Goal: Navigation & Orientation: Find specific page/section

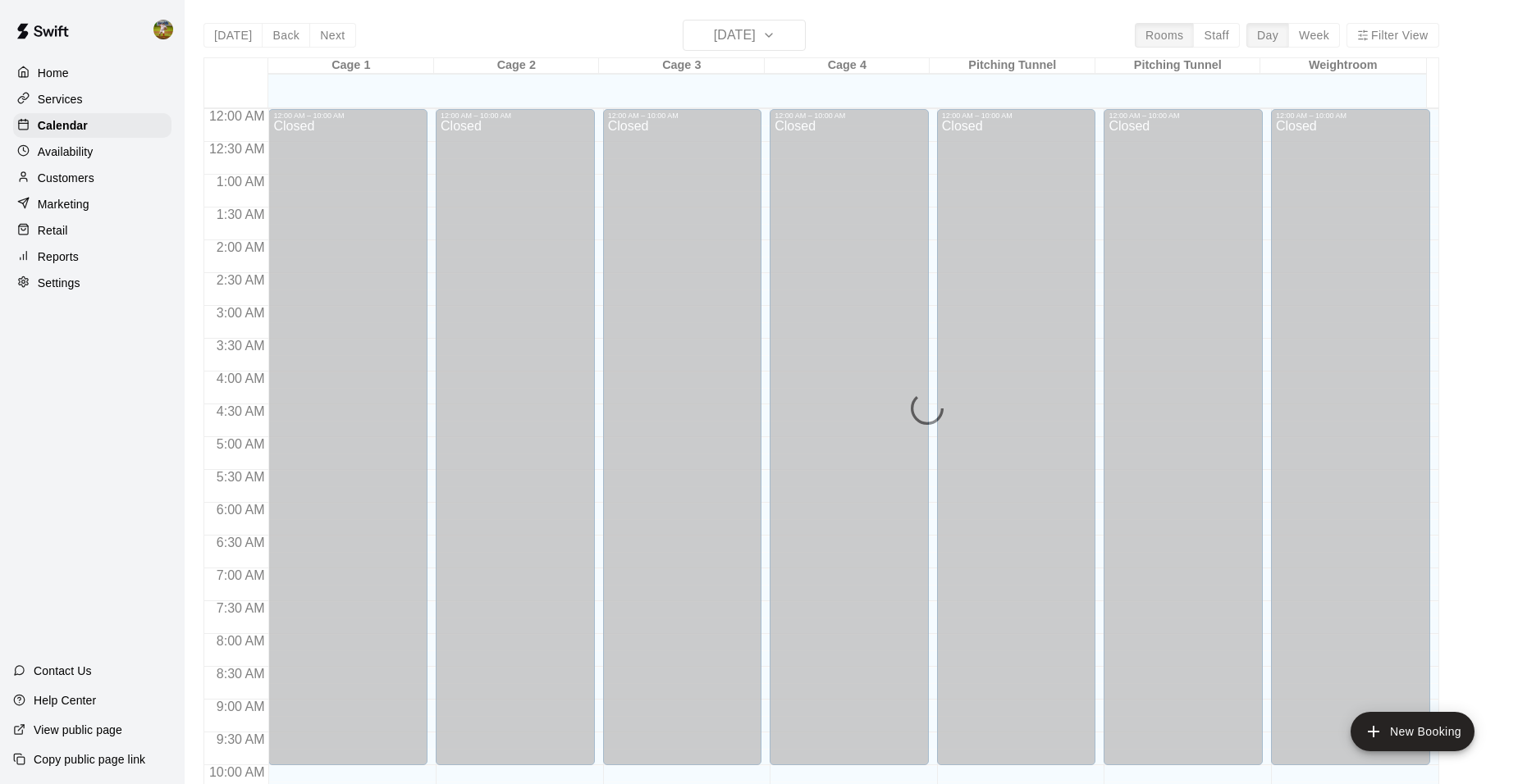
scroll to position [422, 0]
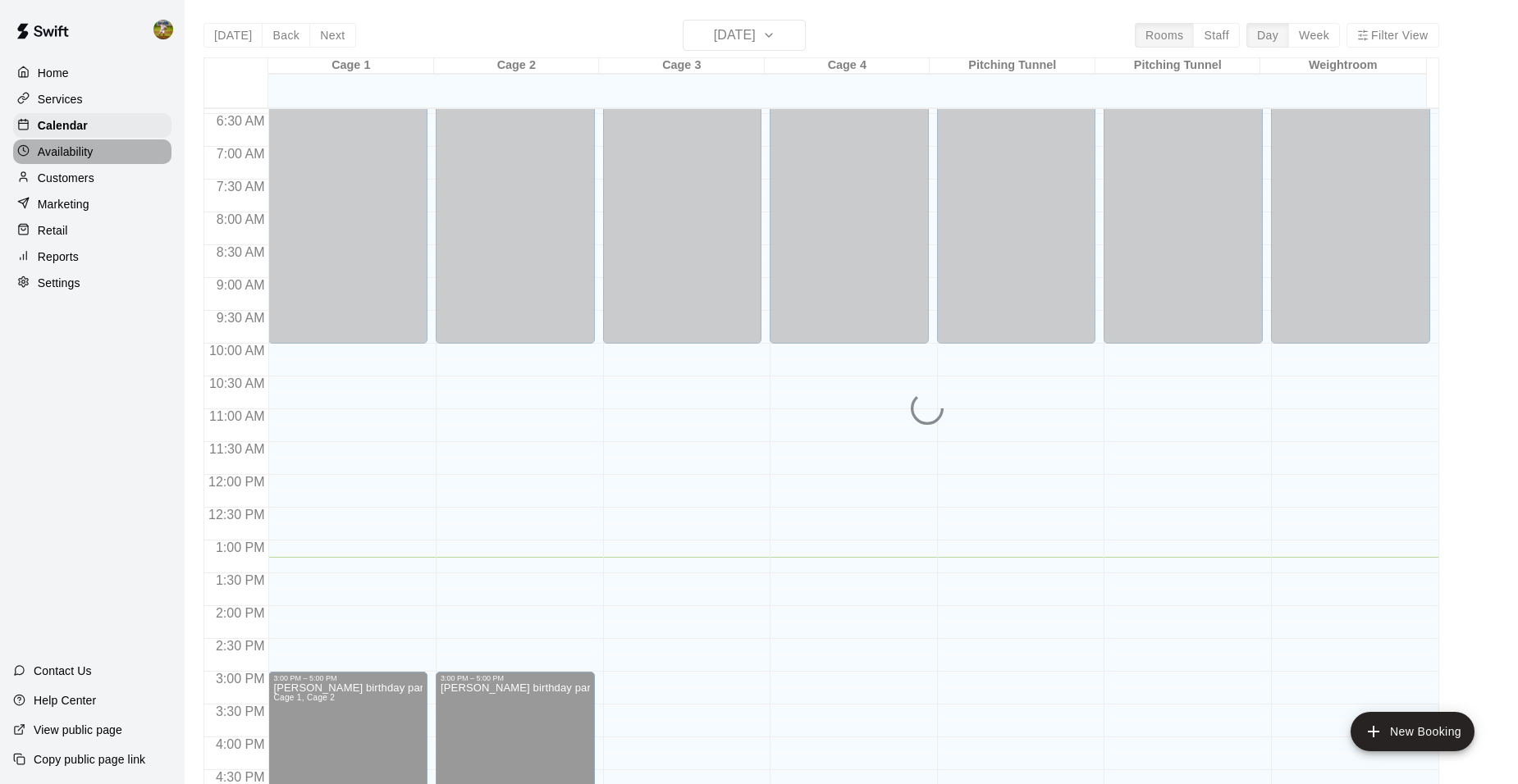
click at [93, 148] on p "Availability" at bounding box center [66, 152] width 56 height 17
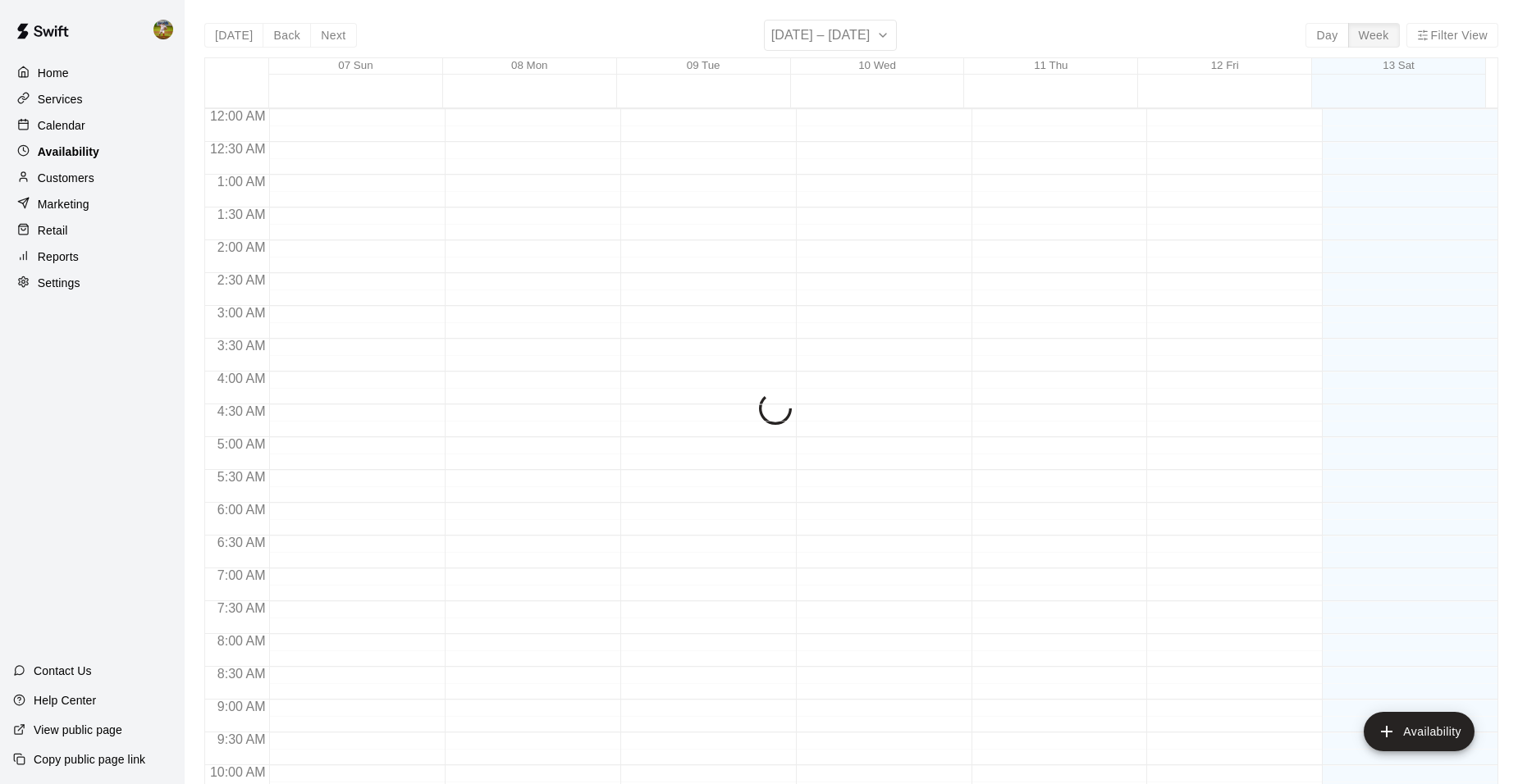
scroll to position [870, 0]
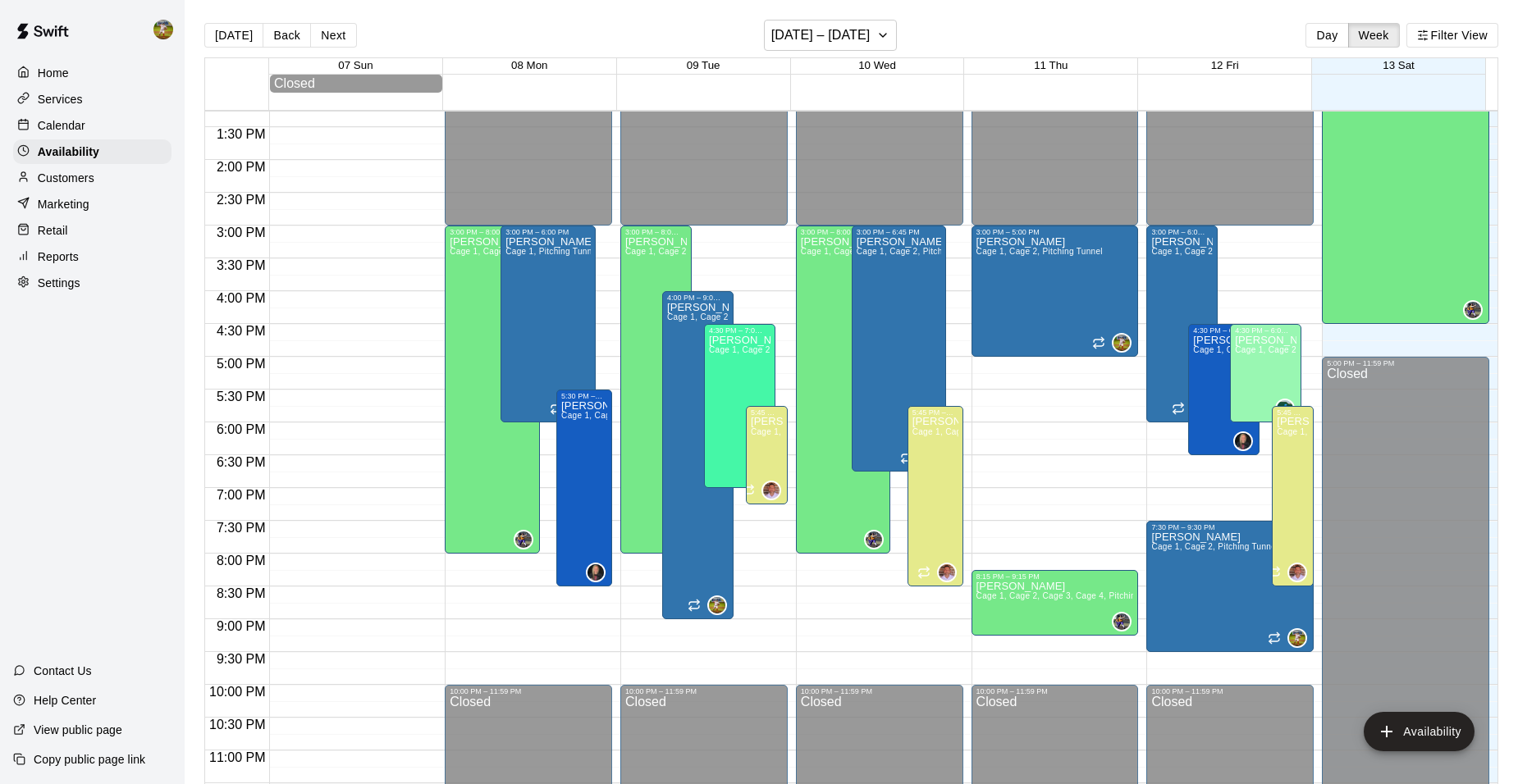
click at [100, 127] on div "Calendar" at bounding box center [92, 125] width 158 height 25
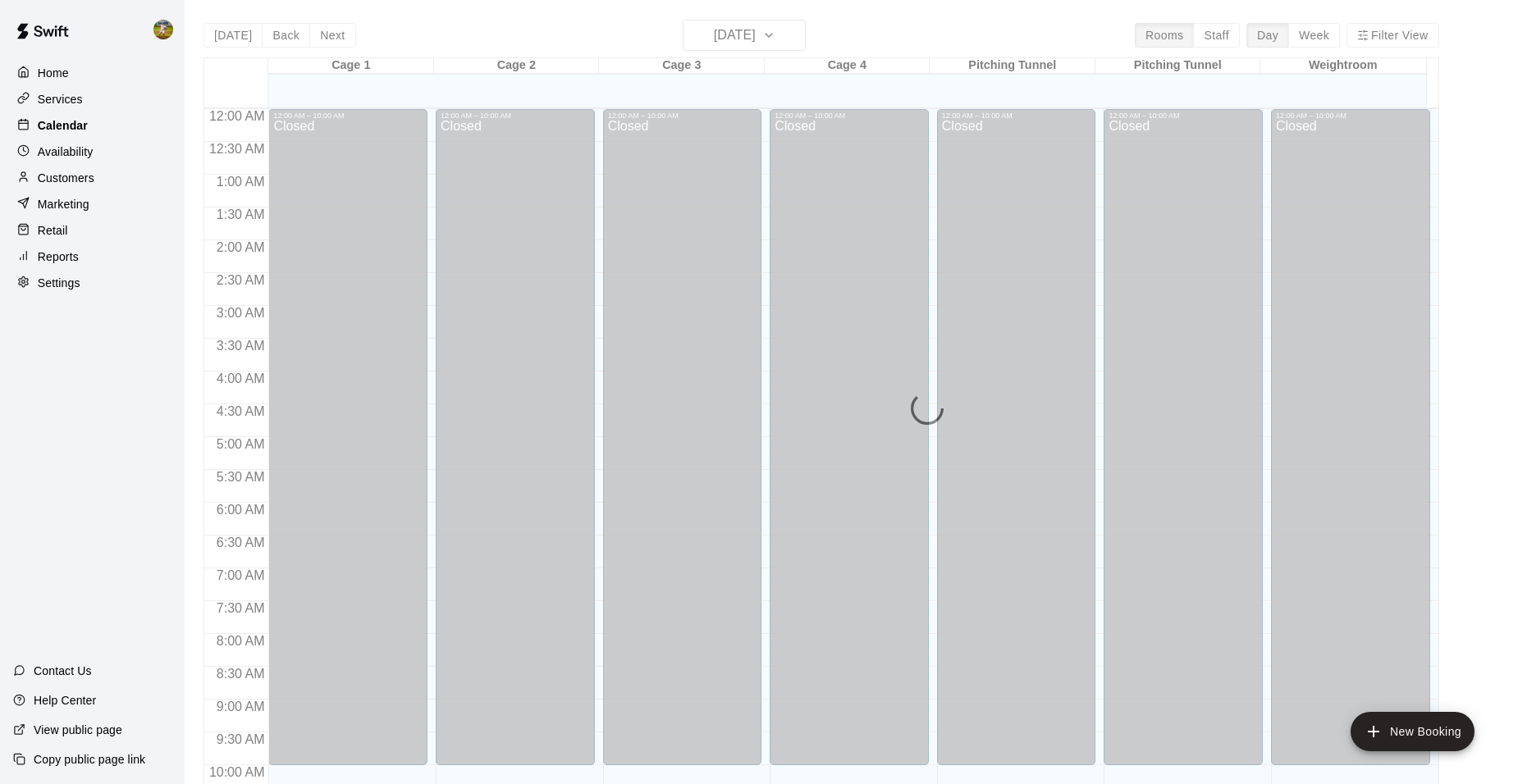
scroll to position [831, 0]
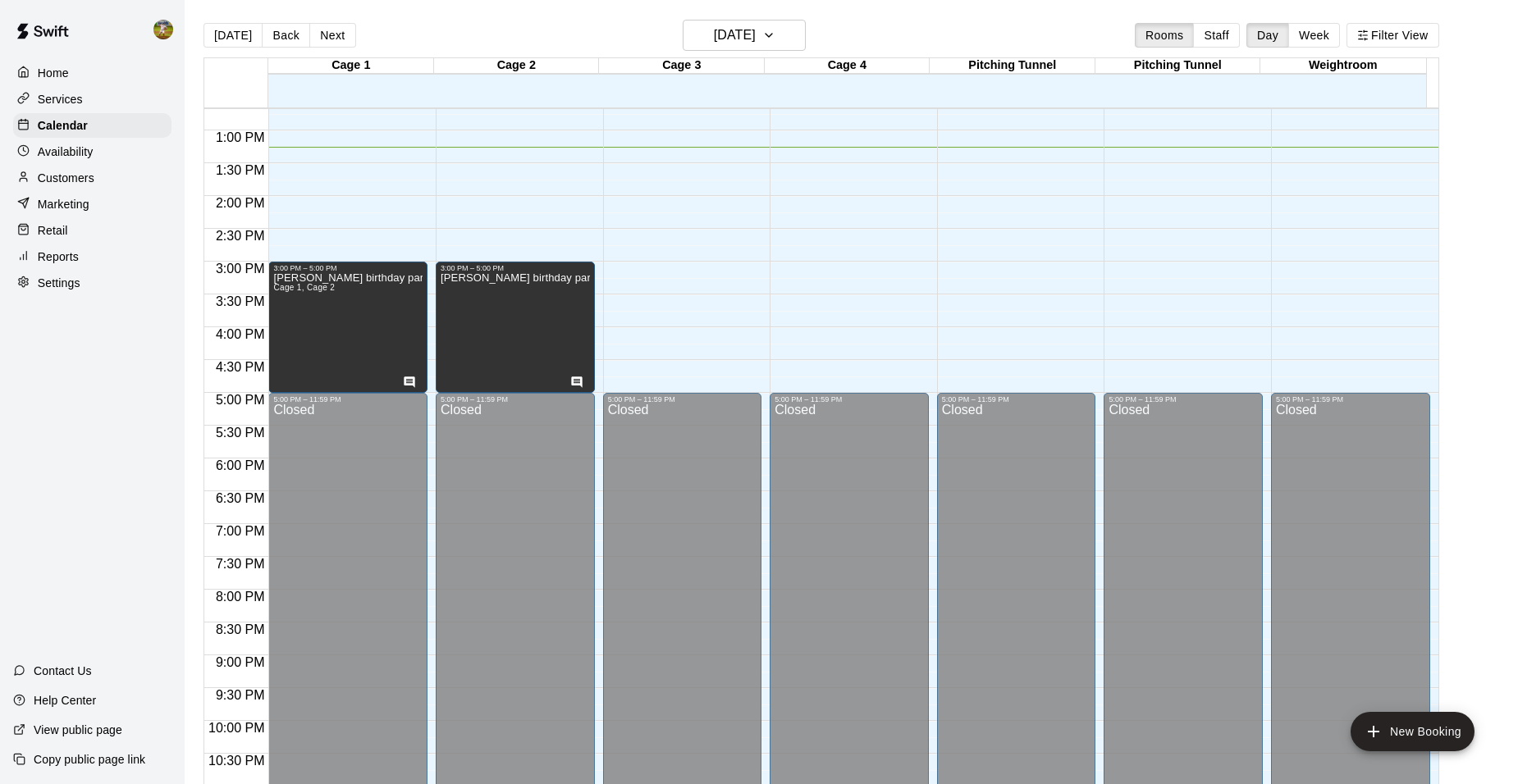
click at [87, 110] on div "Services" at bounding box center [92, 99] width 158 height 25
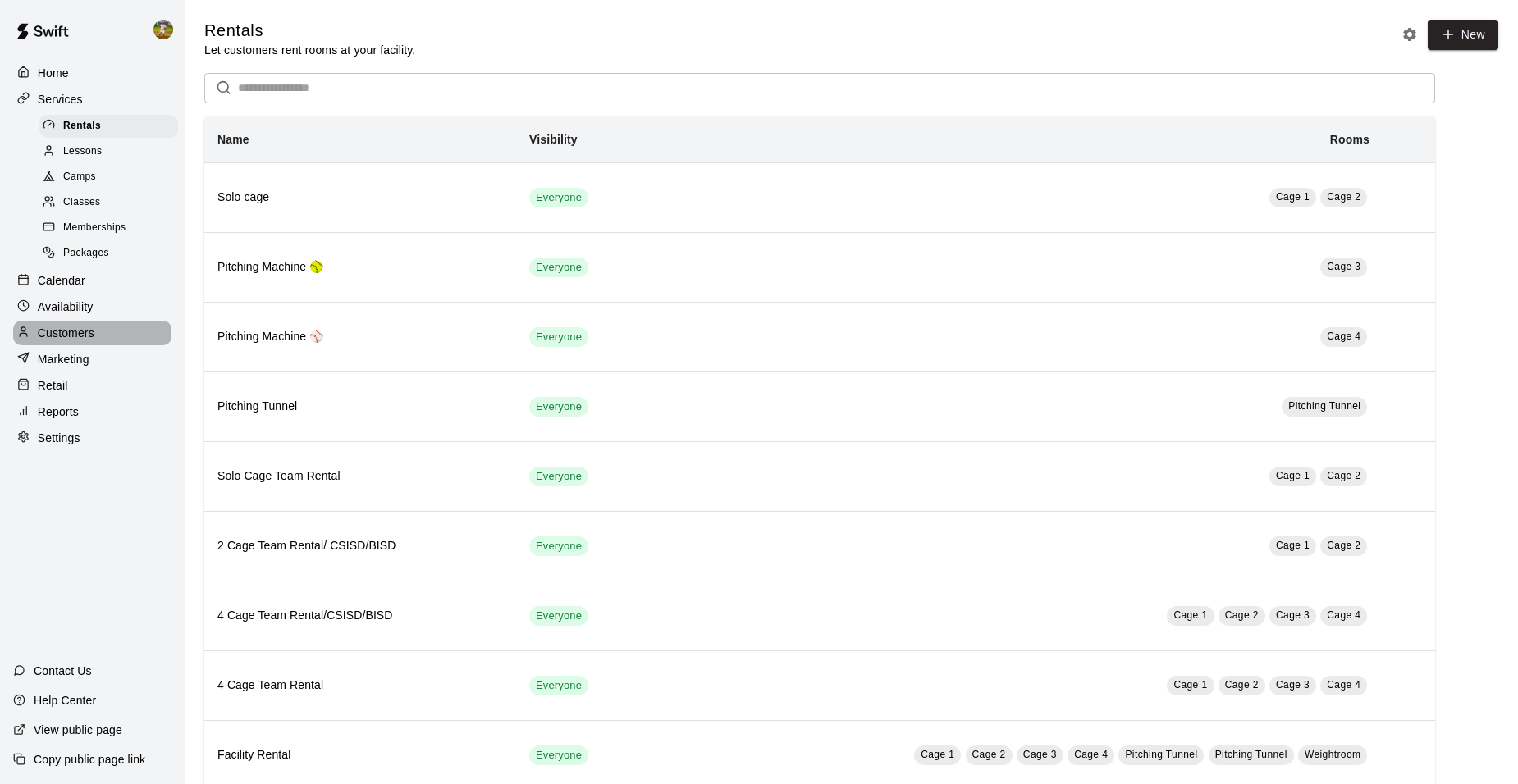
click at [81, 341] on p "Customers" at bounding box center [66, 333] width 56 height 17
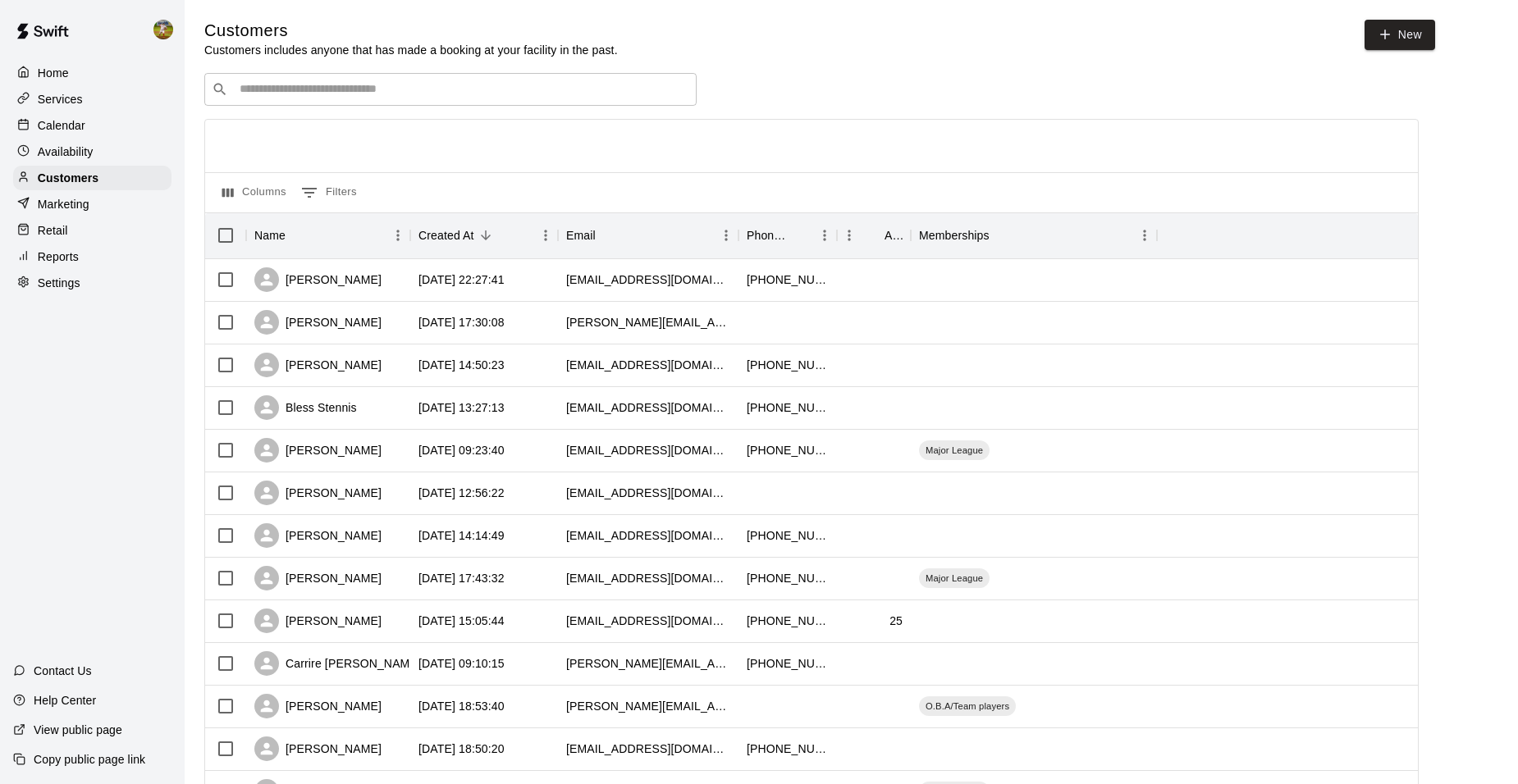
click at [91, 126] on div "Calendar" at bounding box center [92, 125] width 158 height 25
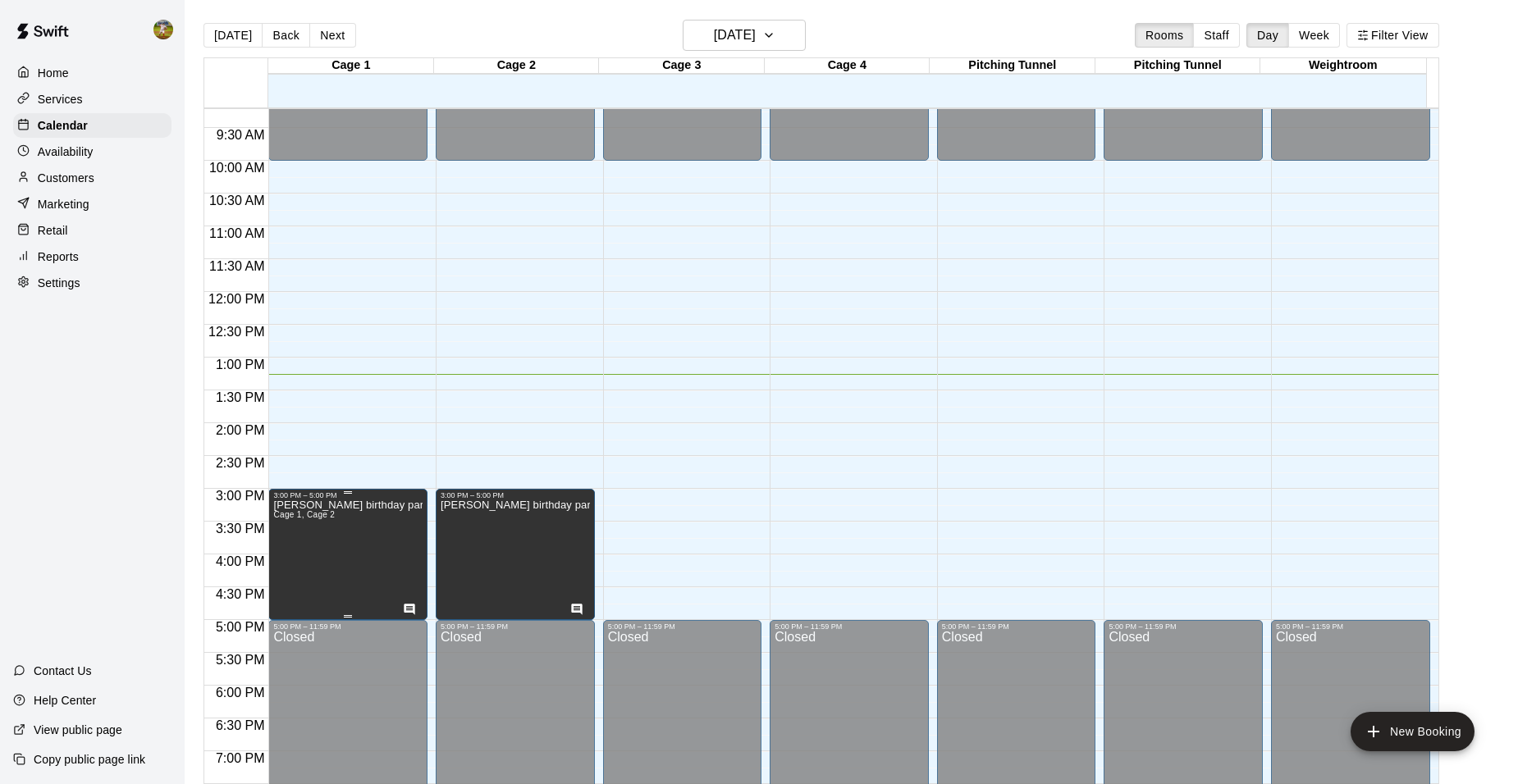
scroll to position [585, 0]
